Goal: Transaction & Acquisition: Purchase product/service

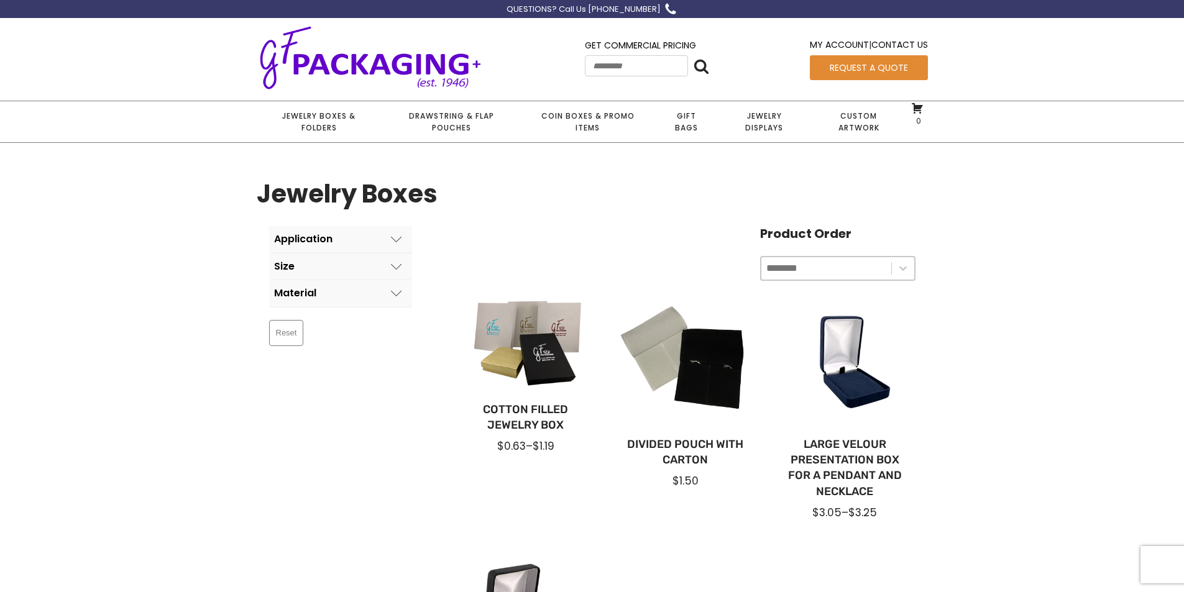
click at [395, 237] on icon at bounding box center [396, 239] width 11 height 11
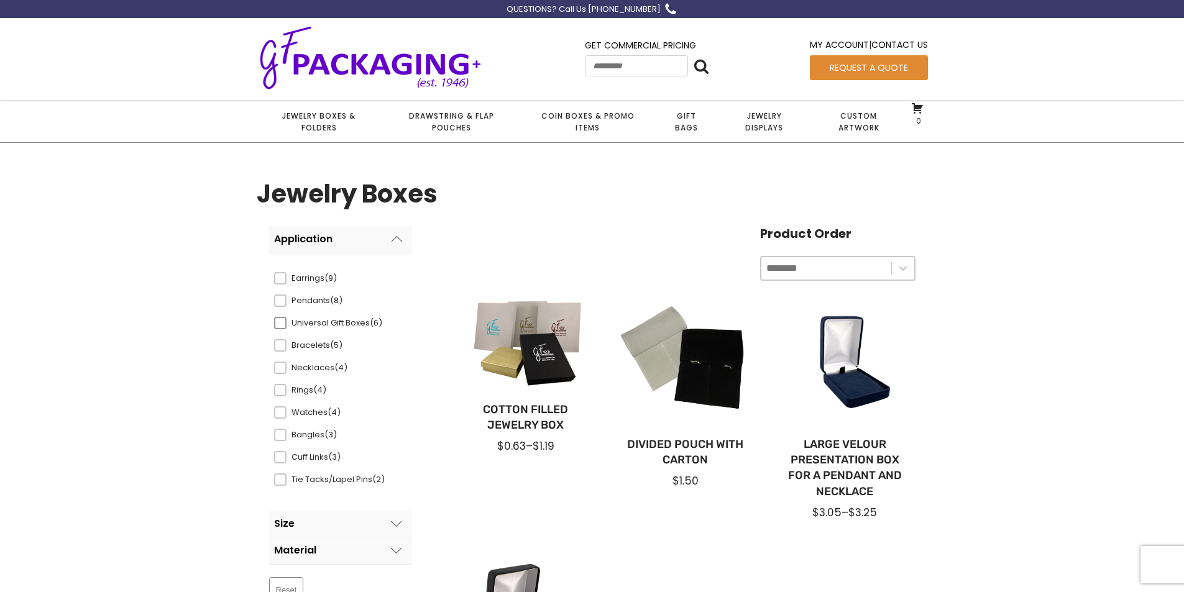
click at [283, 324] on span at bounding box center [280, 323] width 12 height 12
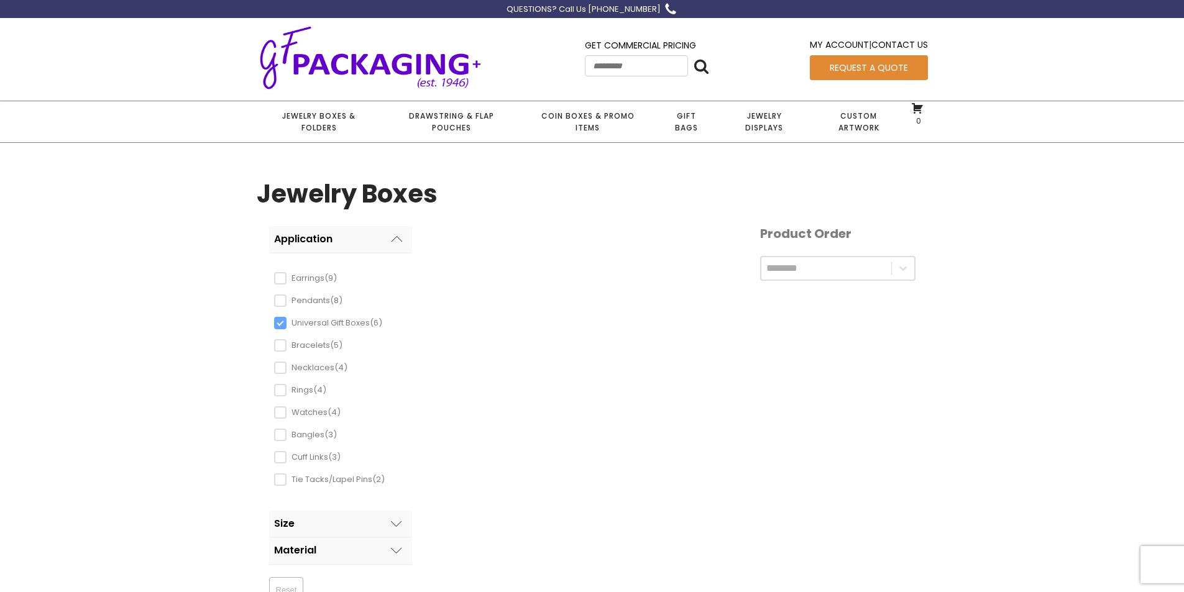
click at [395, 548] on icon at bounding box center [396, 550] width 11 height 11
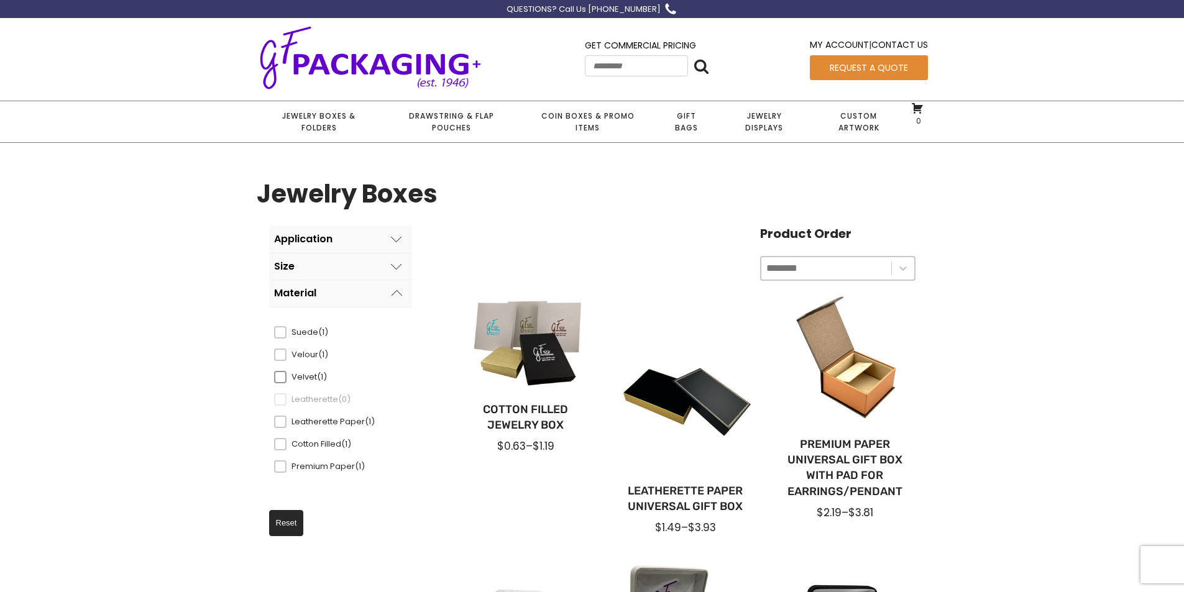
click at [282, 372] on span at bounding box center [280, 377] width 12 height 12
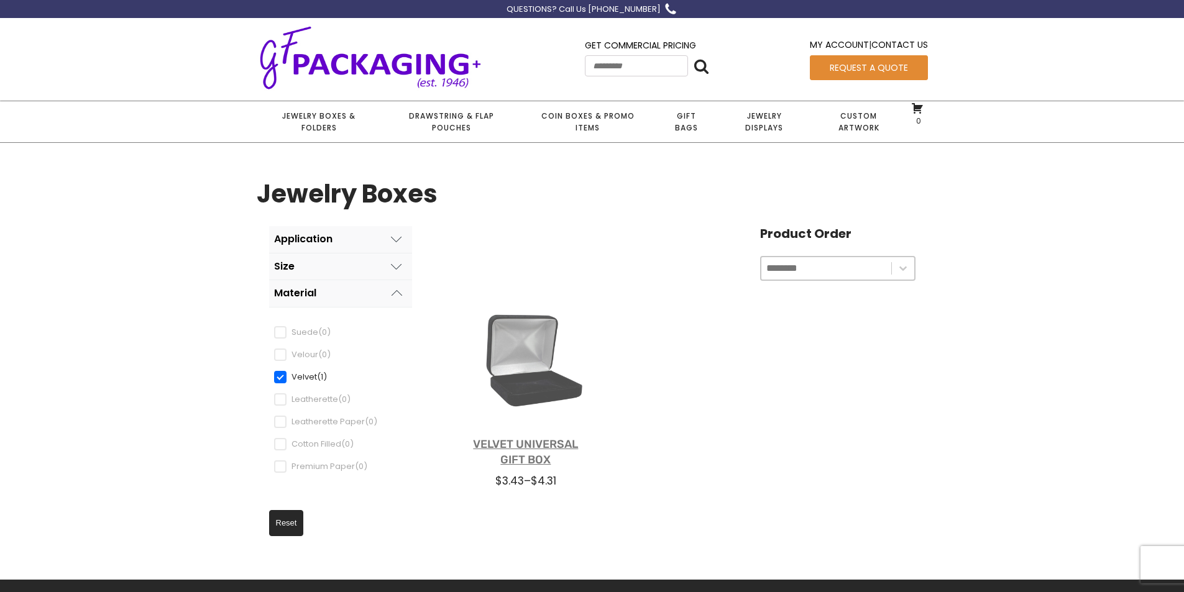
click at [541, 444] on link "Velvet Universal Gift Box" at bounding box center [526, 452] width 120 height 31
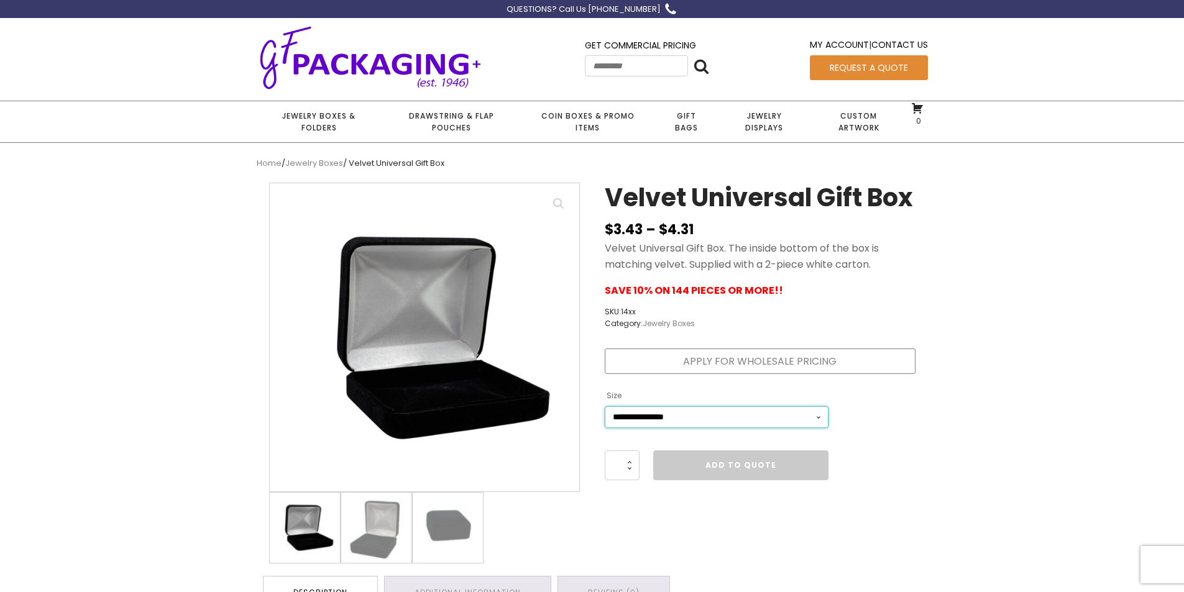
click at [820, 428] on select "**********" at bounding box center [717, 418] width 224 height 22
